Goal: Task Accomplishment & Management: Manage account settings

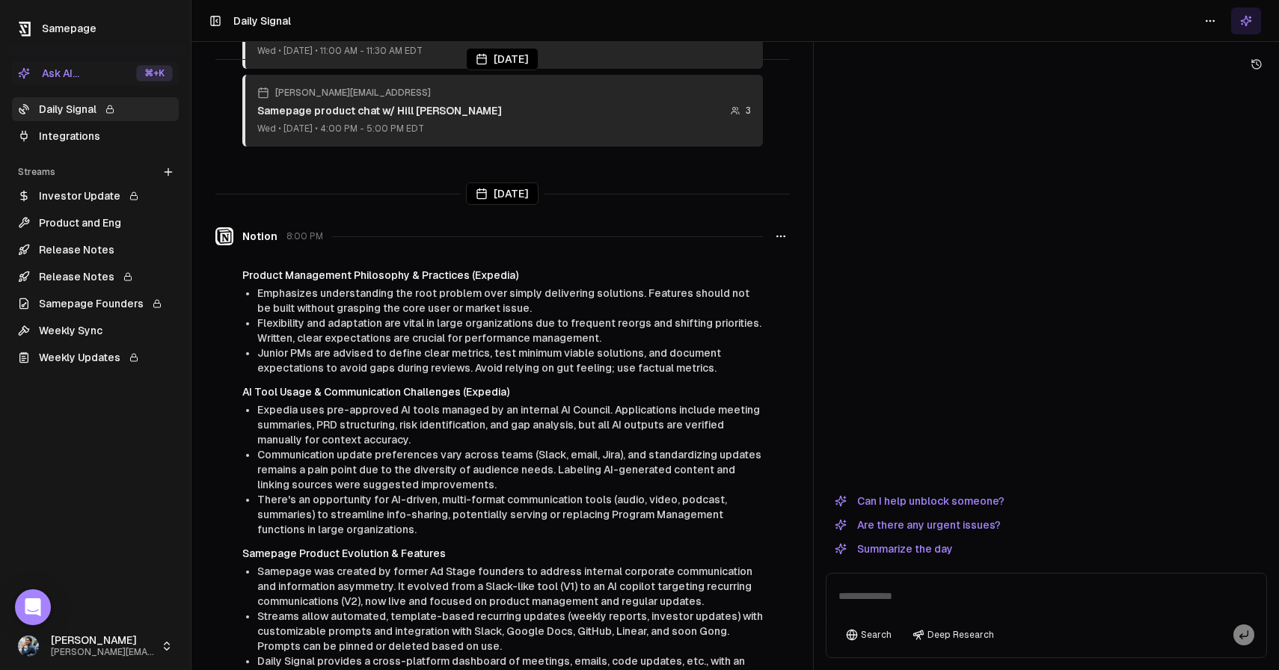
scroll to position [310, 0]
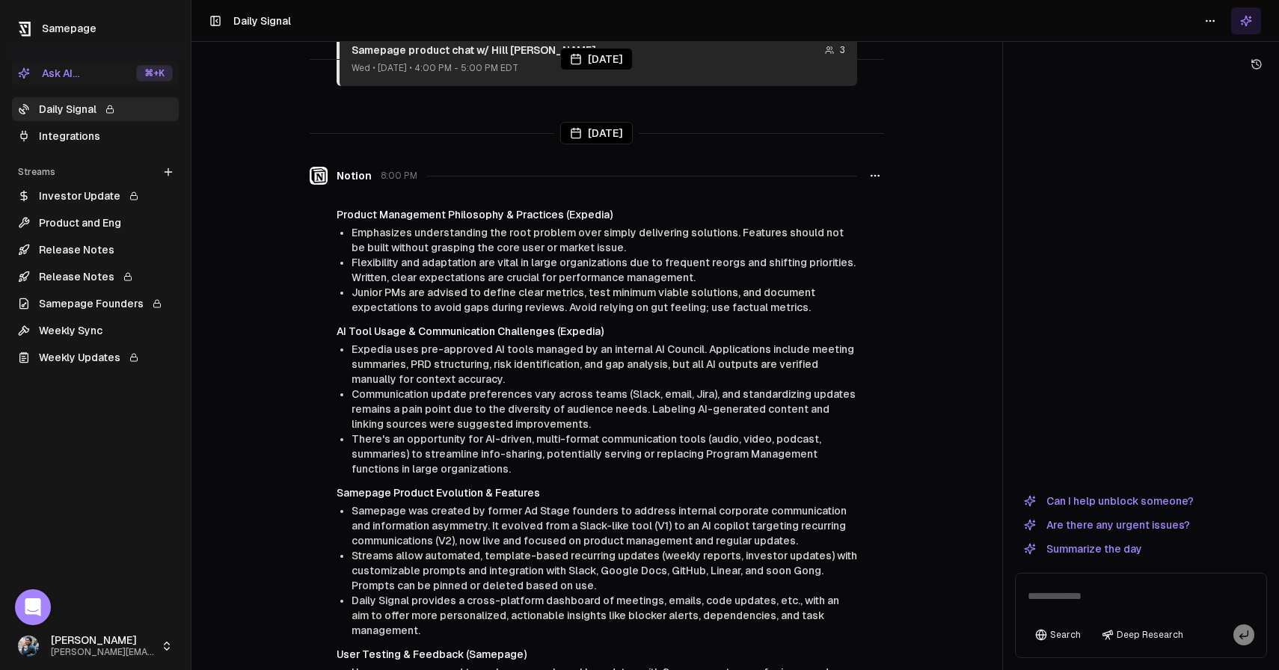
click at [1002, 315] on div at bounding box center [1002, 335] width 1 height 670
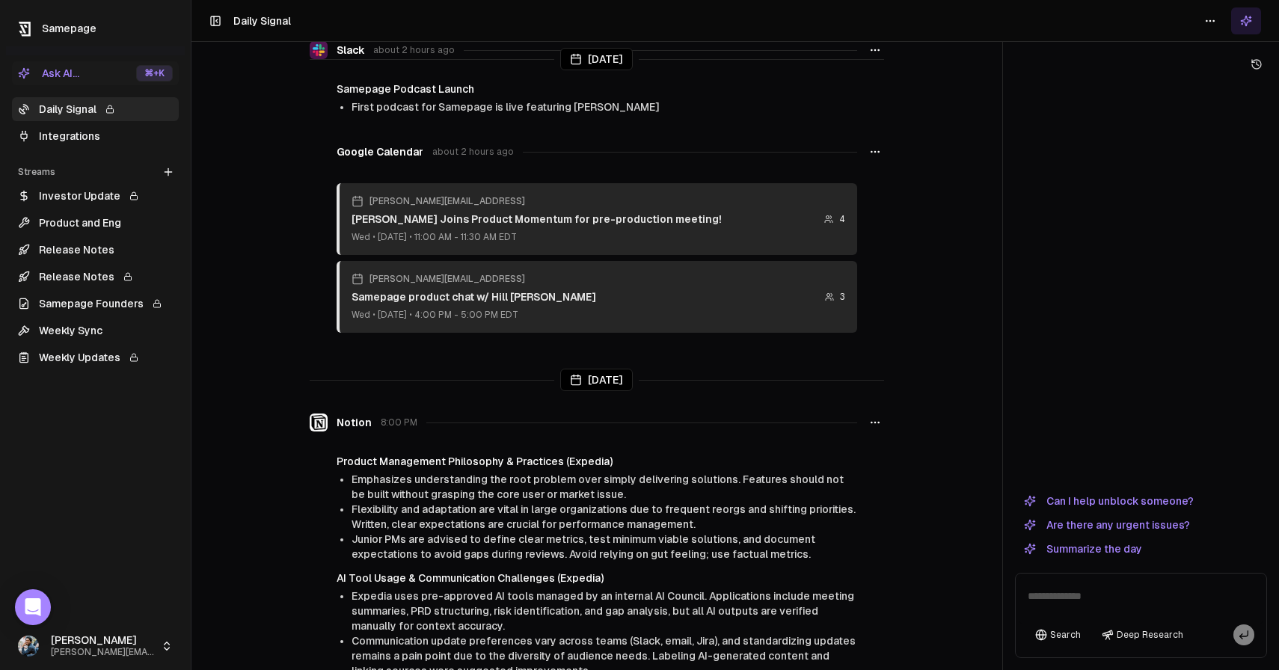
scroll to position [0, 0]
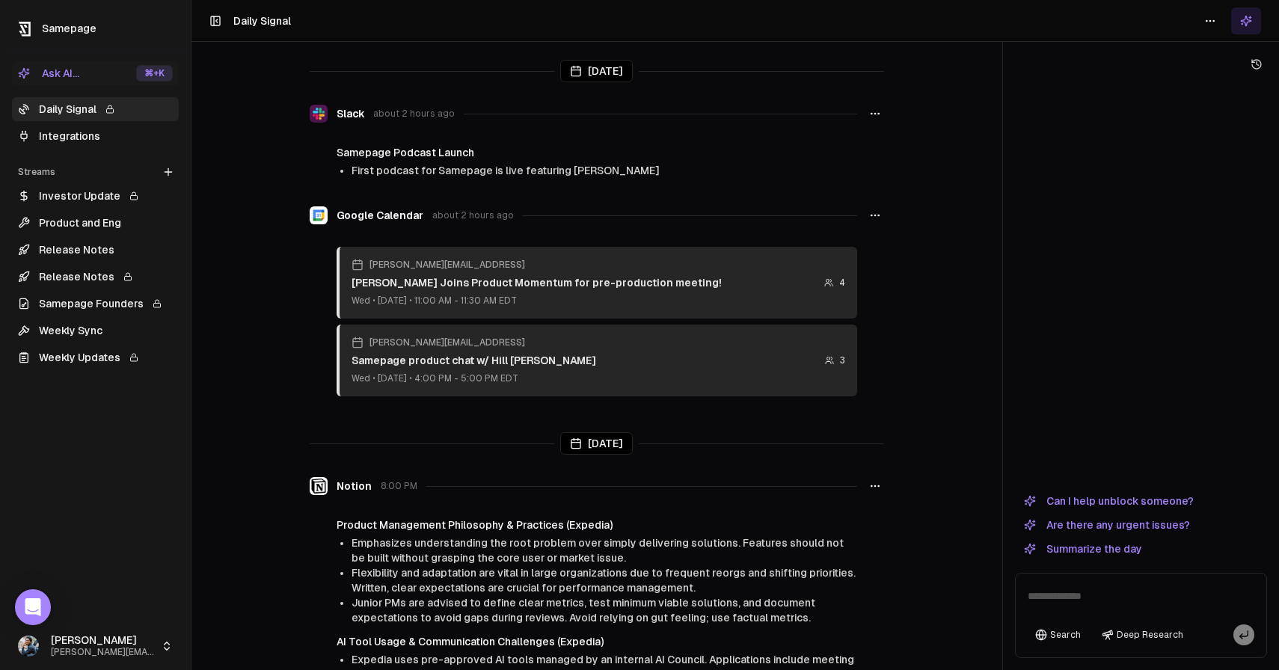
click at [118, 130] on link "Integrations" at bounding box center [95, 136] width 167 height 24
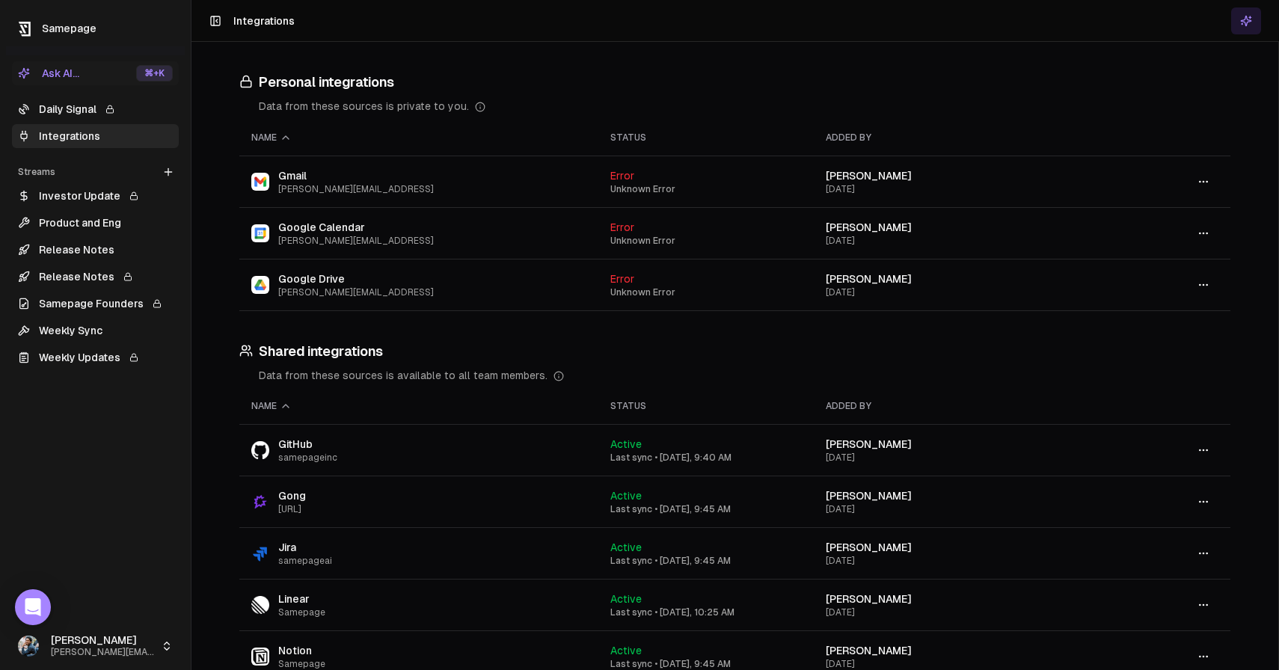
click at [1207, 179] on icon "button" at bounding box center [1204, 182] width 12 height 12
click at [1205, 233] on div "Sync" at bounding box center [1204, 238] width 88 height 24
click at [1209, 236] on icon "button" at bounding box center [1204, 233] width 12 height 12
click at [1194, 287] on div "Sync" at bounding box center [1204, 290] width 88 height 24
click at [1207, 290] on icon "button" at bounding box center [1204, 285] width 12 height 12
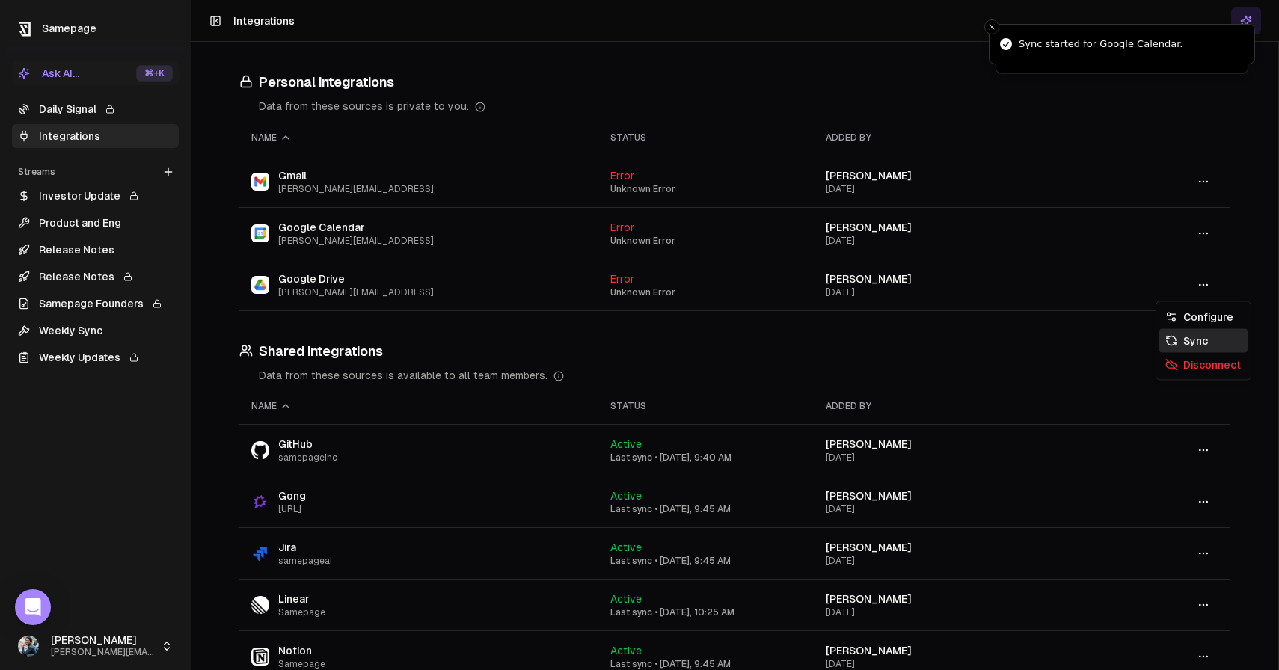
click at [1199, 346] on div "Sync" at bounding box center [1204, 341] width 88 height 24
click at [592, 351] on h3 "Shared integrations" at bounding box center [734, 351] width 991 height 21
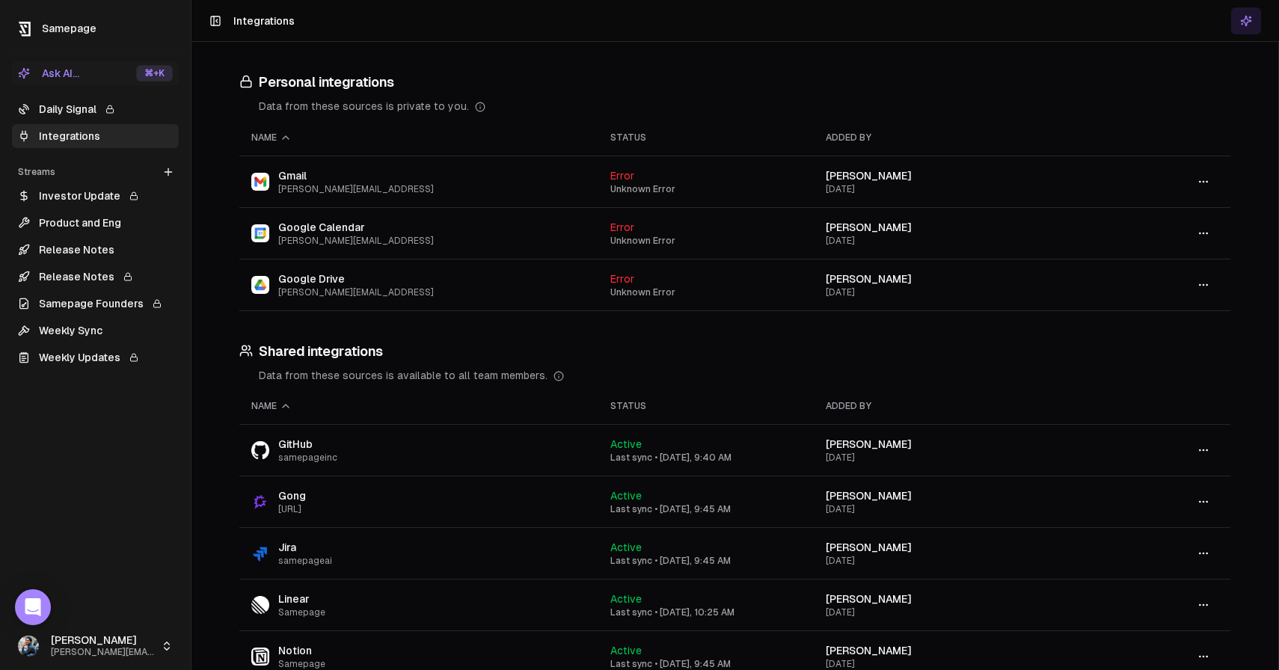
click at [1204, 182] on circle "button" at bounding box center [1203, 181] width 1 height 1
click at [1199, 177] on icon "button" at bounding box center [1204, 182] width 12 height 12
click at [1068, 82] on h3 "Personal integrations" at bounding box center [734, 82] width 991 height 21
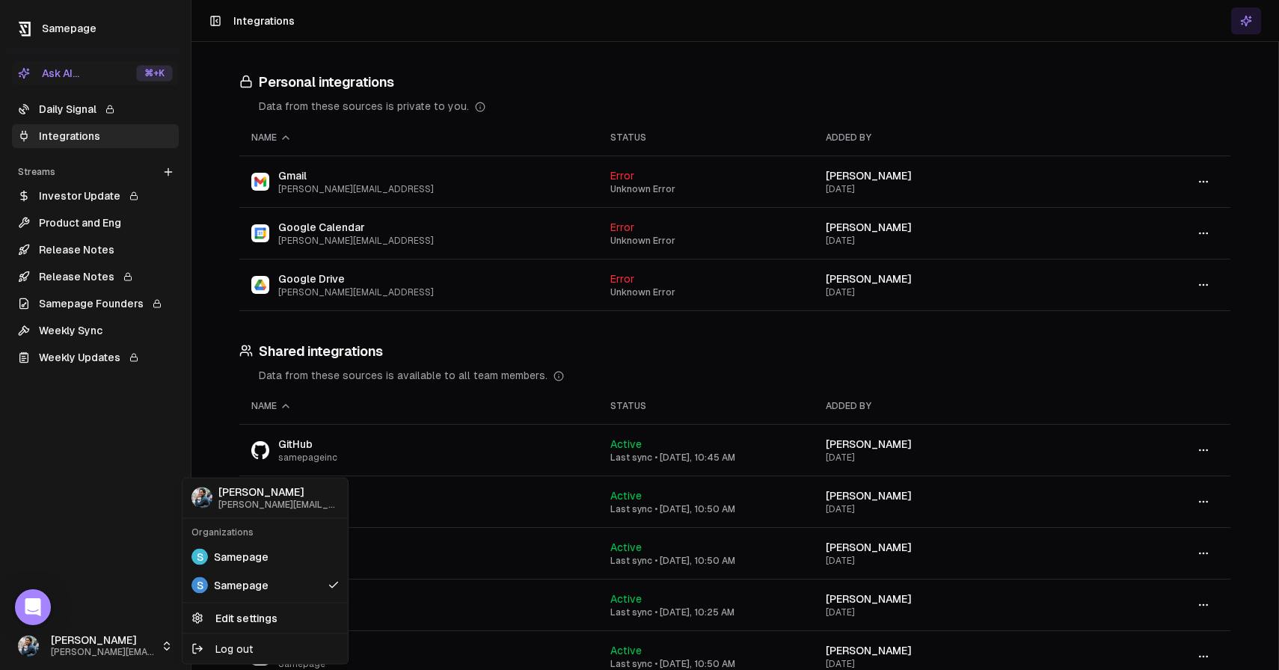
click at [106, 653] on html "Samepage Ask AI... ⌘ +K Daily Signal Integrations Streams Create Stream Investo…" at bounding box center [639, 335] width 1279 height 670
click at [243, 563] on span "Samepage" at bounding box center [241, 556] width 55 height 15
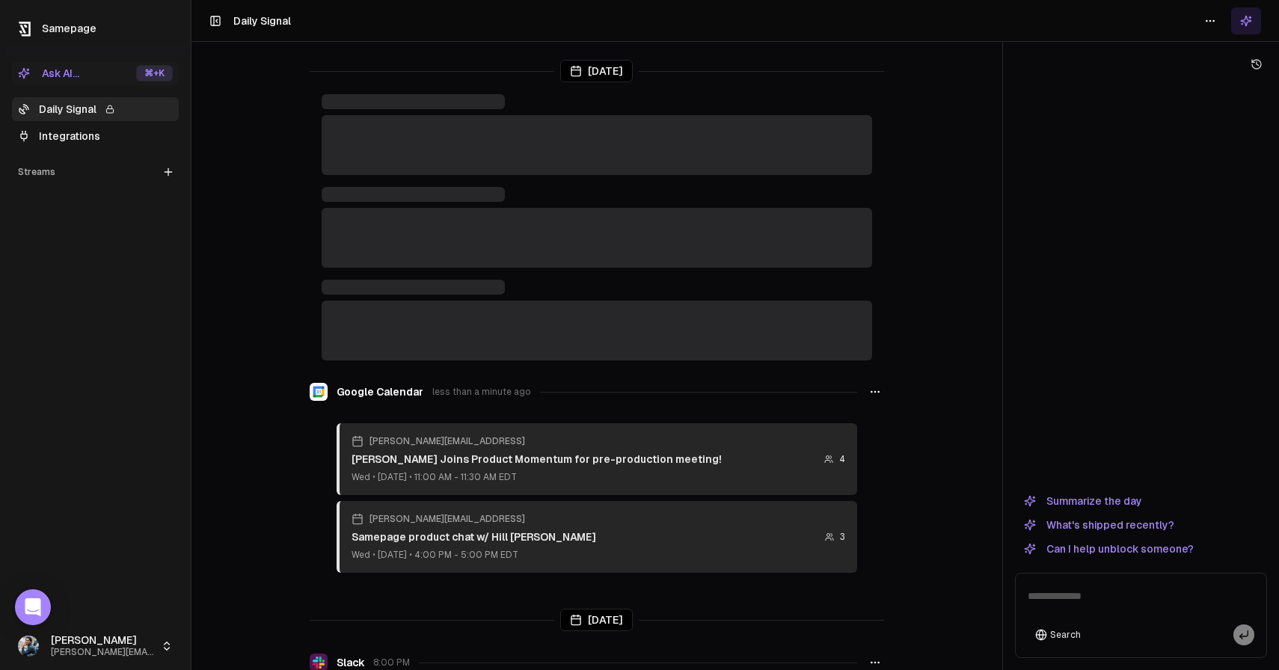
click at [165, 647] on html "Samepage Ask AI... ⌘ +K Daily Signal Integrations Streams Create Stream Sahil s…" at bounding box center [639, 335] width 1279 height 670
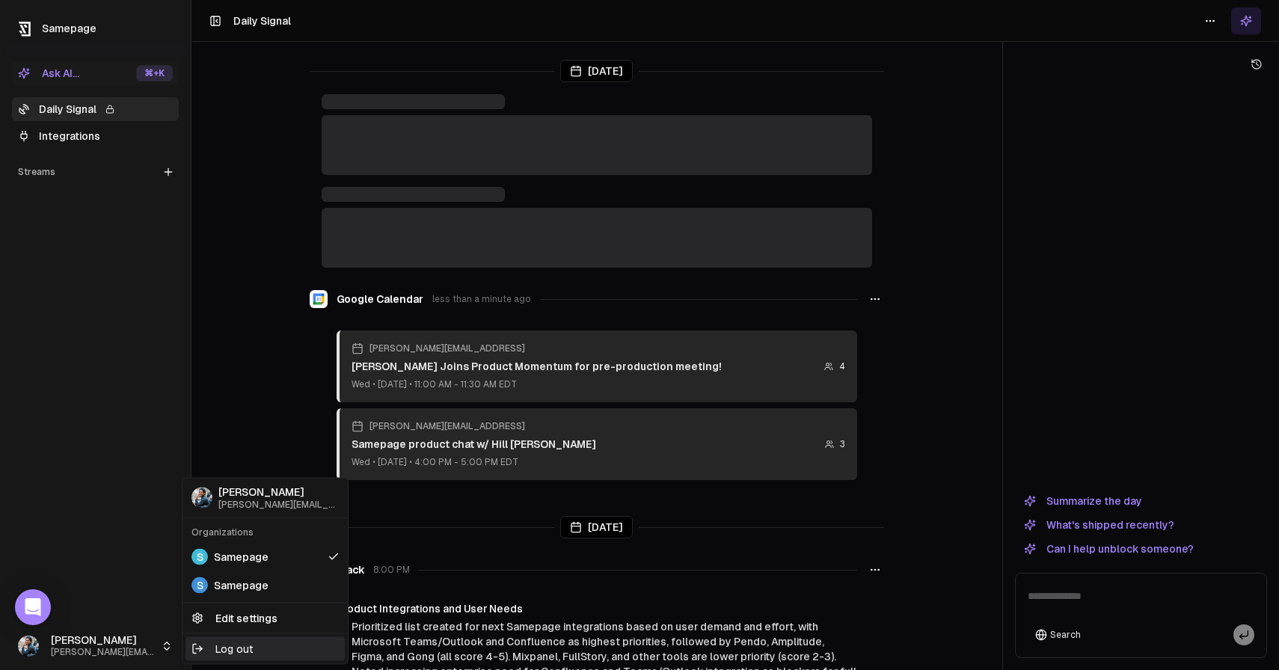
click at [220, 646] on div "Log out" at bounding box center [265, 649] width 159 height 24
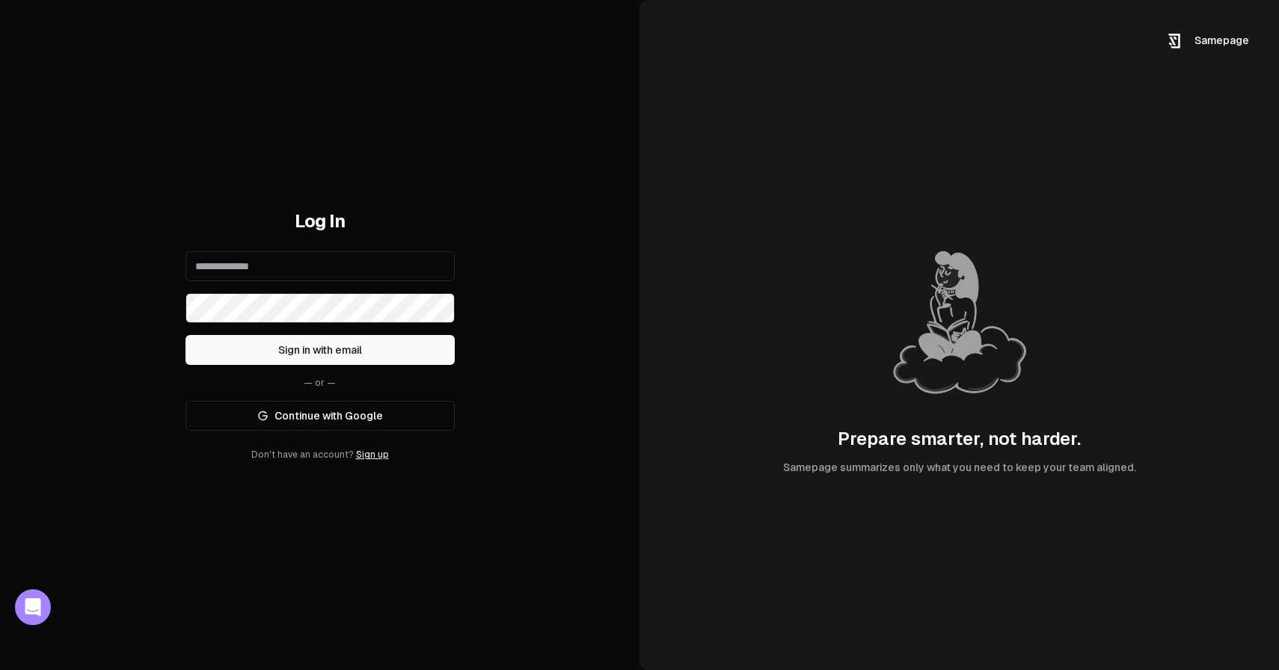
click at [365, 414] on link "Continue with Google" at bounding box center [320, 416] width 269 height 30
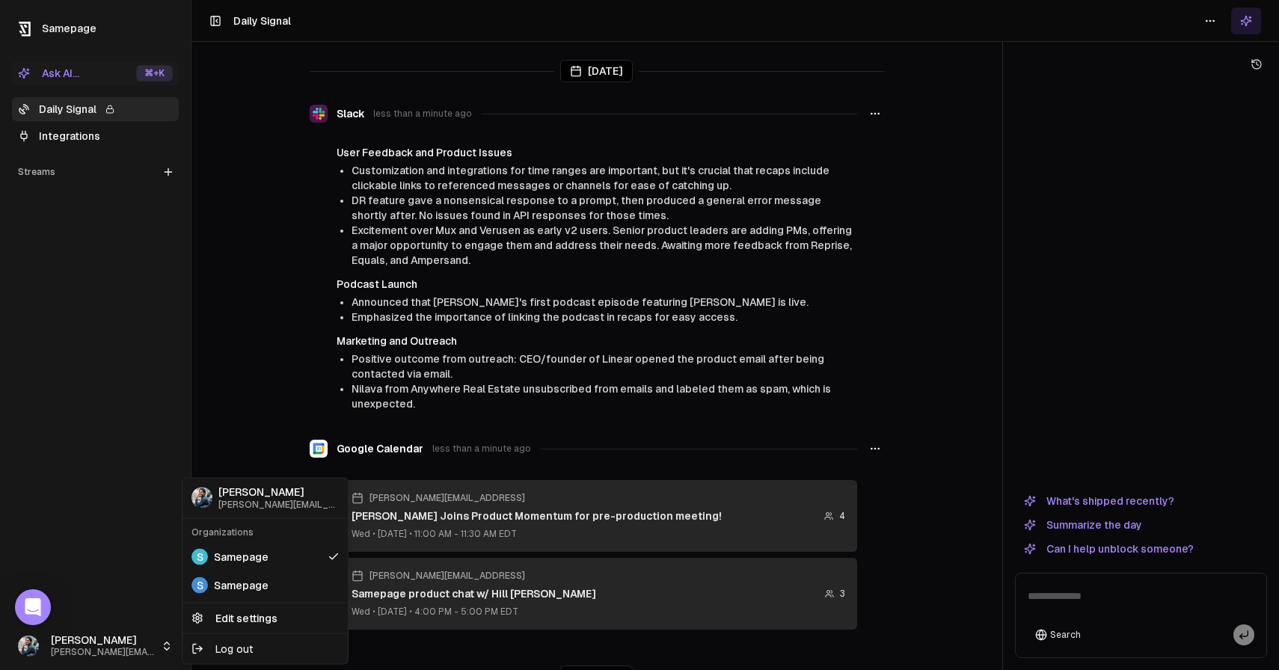
click at [142, 637] on html "Samepage Ask AI... ⌘ +K Daily Signal Integrations Streams Create Stream [PERSON…" at bounding box center [639, 335] width 1279 height 670
click at [227, 619] on link "Edit settings" at bounding box center [265, 618] width 159 height 24
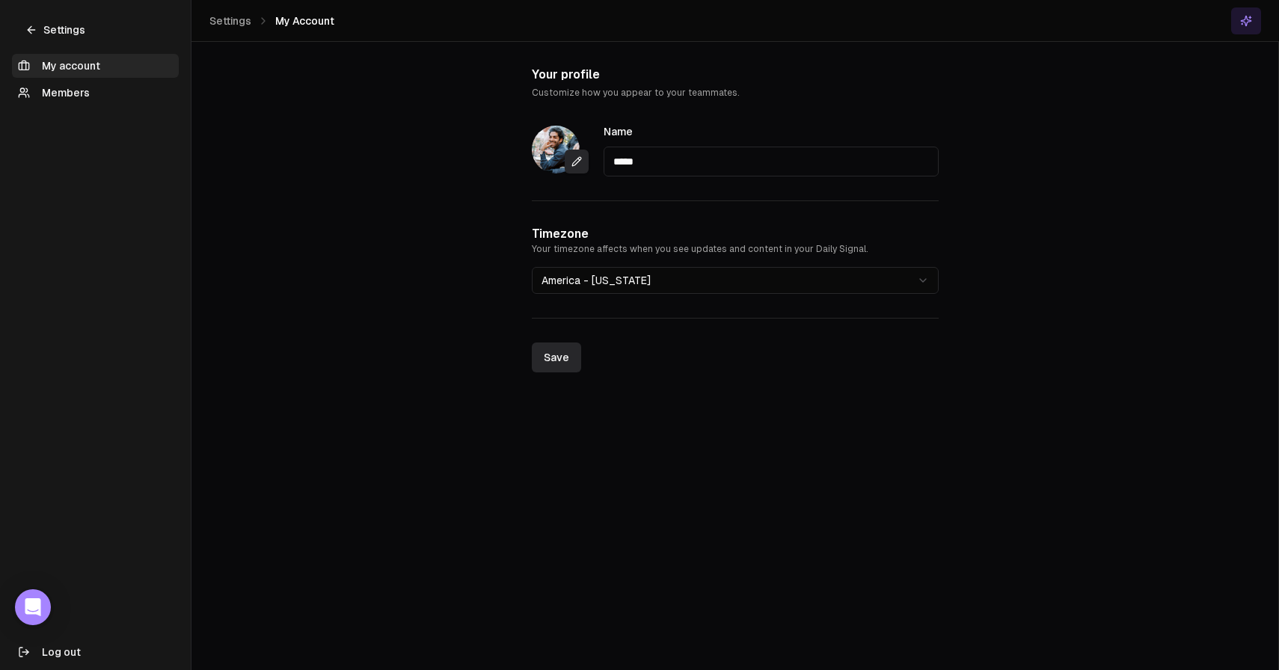
click at [129, 91] on link "Members" at bounding box center [95, 93] width 167 height 24
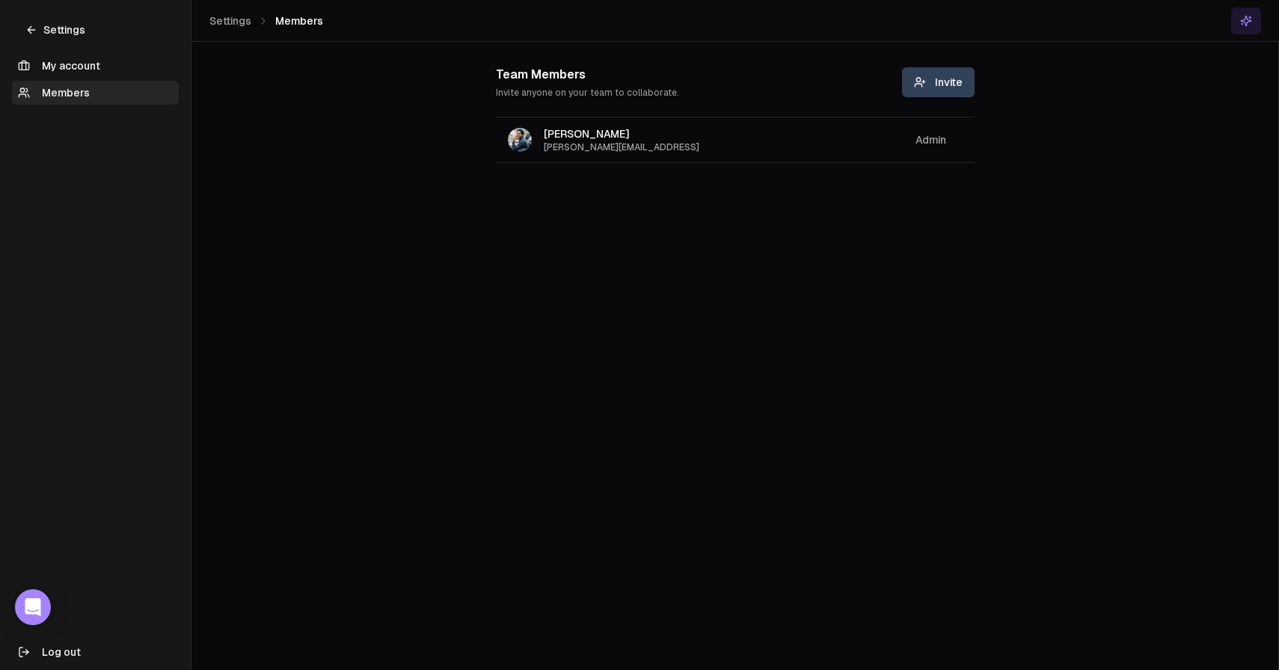
click at [95, 652] on button "Log out" at bounding box center [95, 652] width 167 height 24
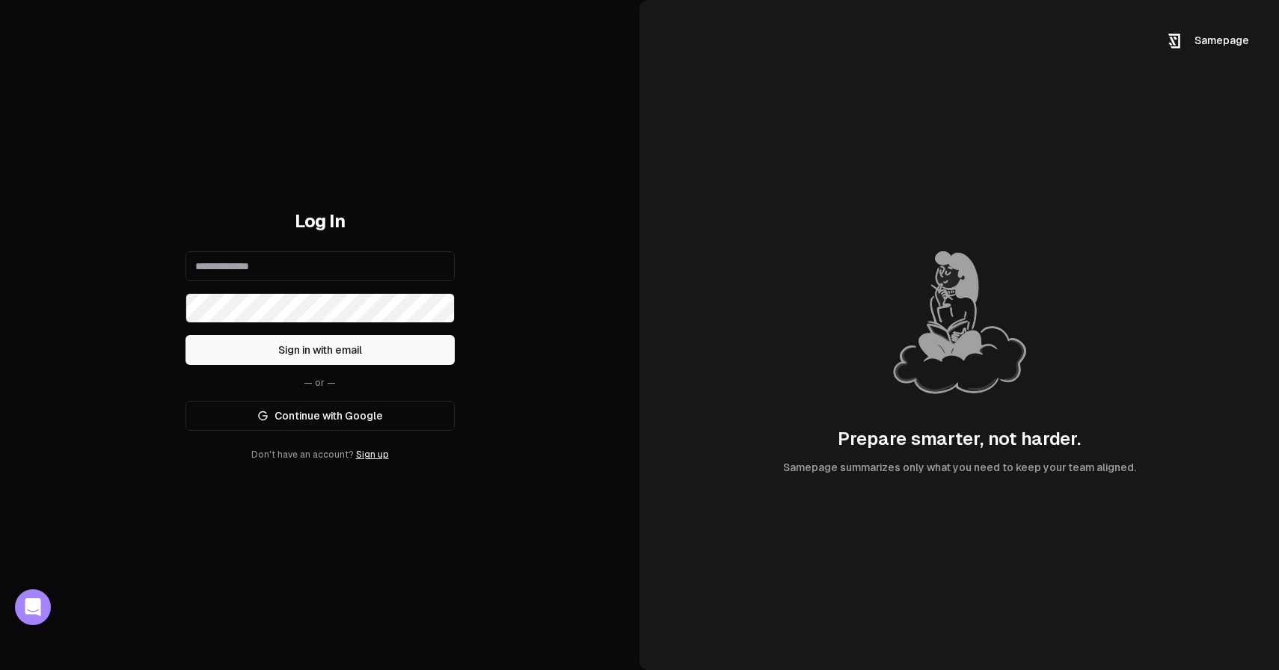
click at [358, 410] on link "Continue with Google" at bounding box center [320, 416] width 269 height 30
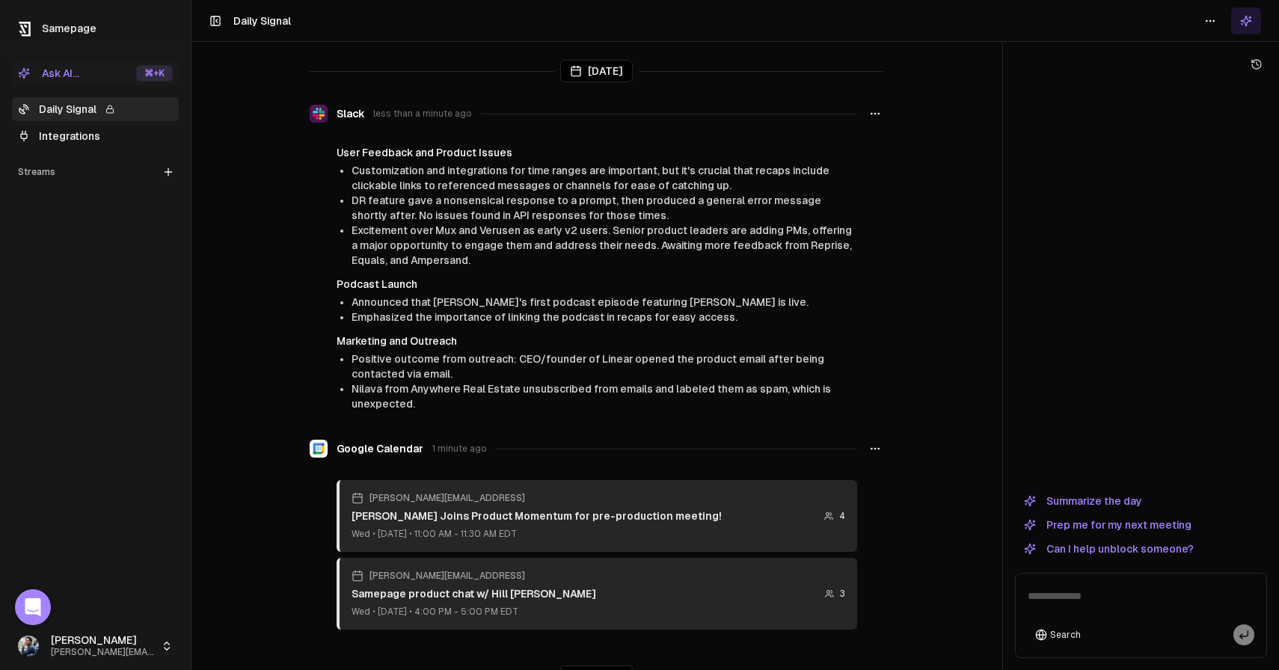
click at [119, 651] on html "Samepage Ask AI... ⌘ +K Daily Signal Integrations Streams Create Stream [PERSON…" at bounding box center [639, 335] width 1279 height 670
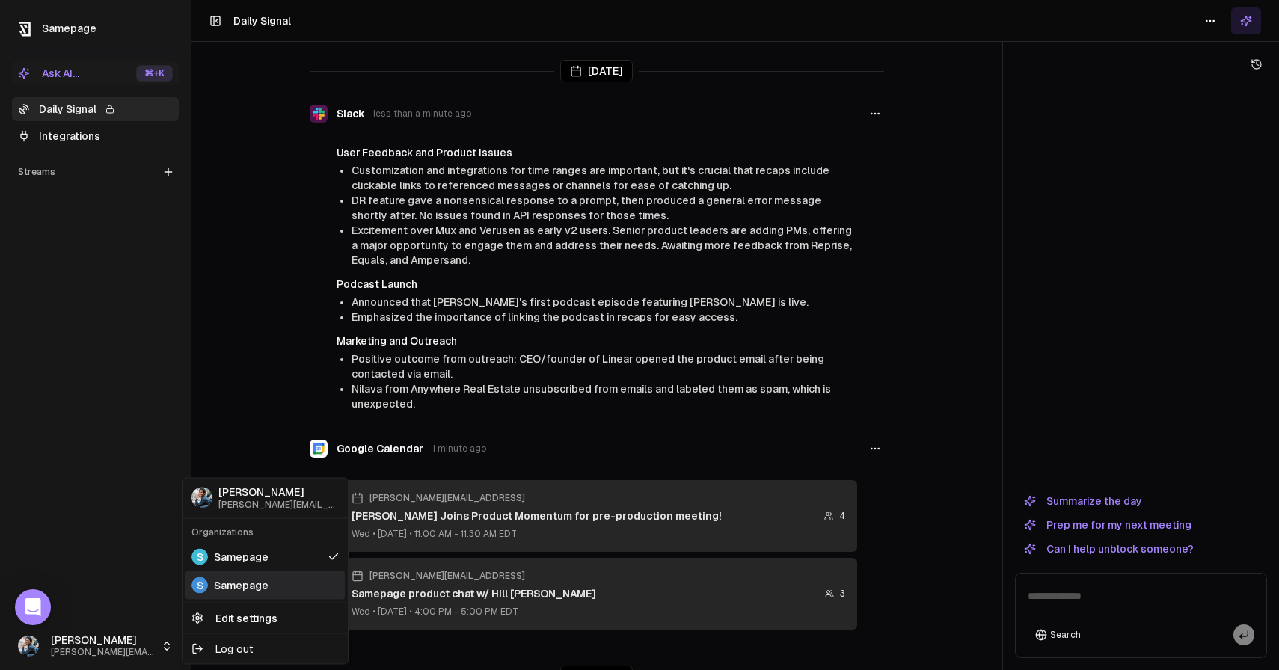
click at [233, 581] on span "Samepage" at bounding box center [241, 585] width 55 height 15
